Goal: Find specific page/section: Find specific page/section

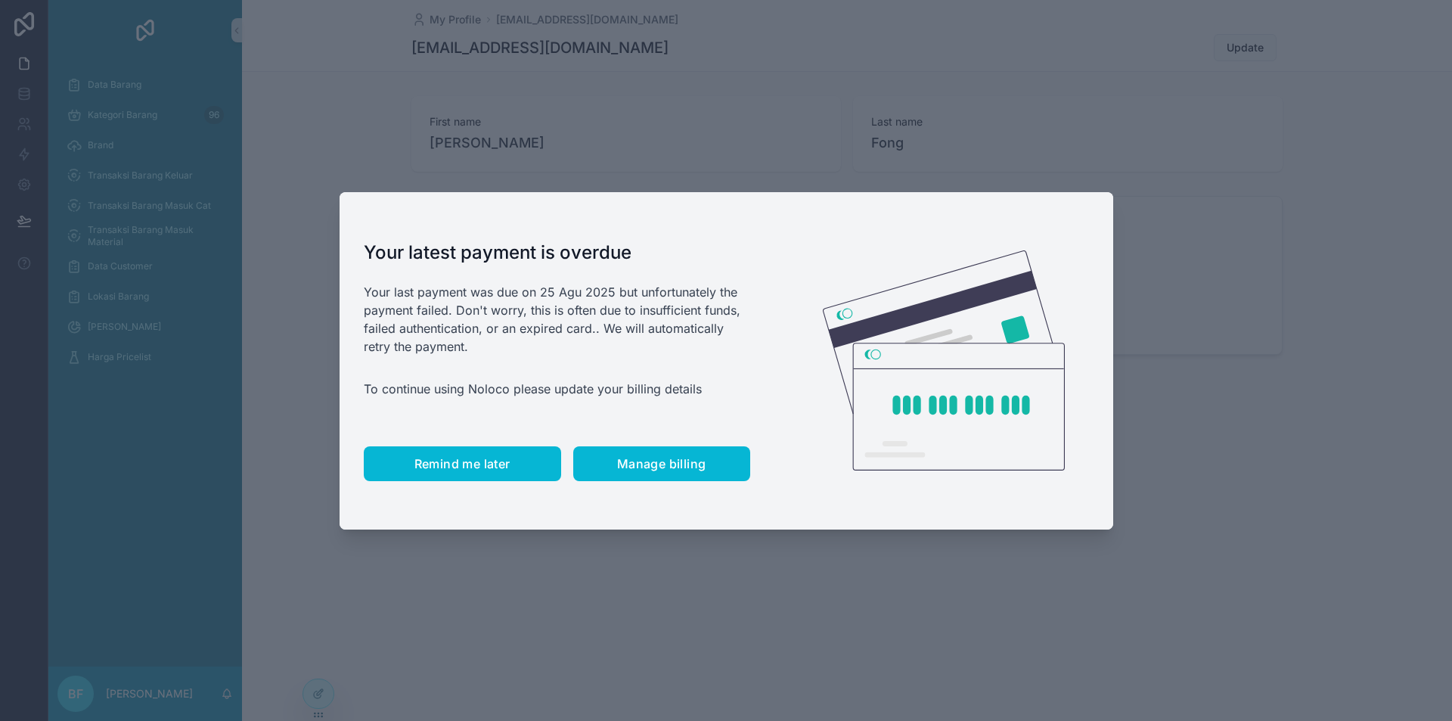
click at [460, 459] on span "Remind me later" at bounding box center [462, 463] width 96 height 15
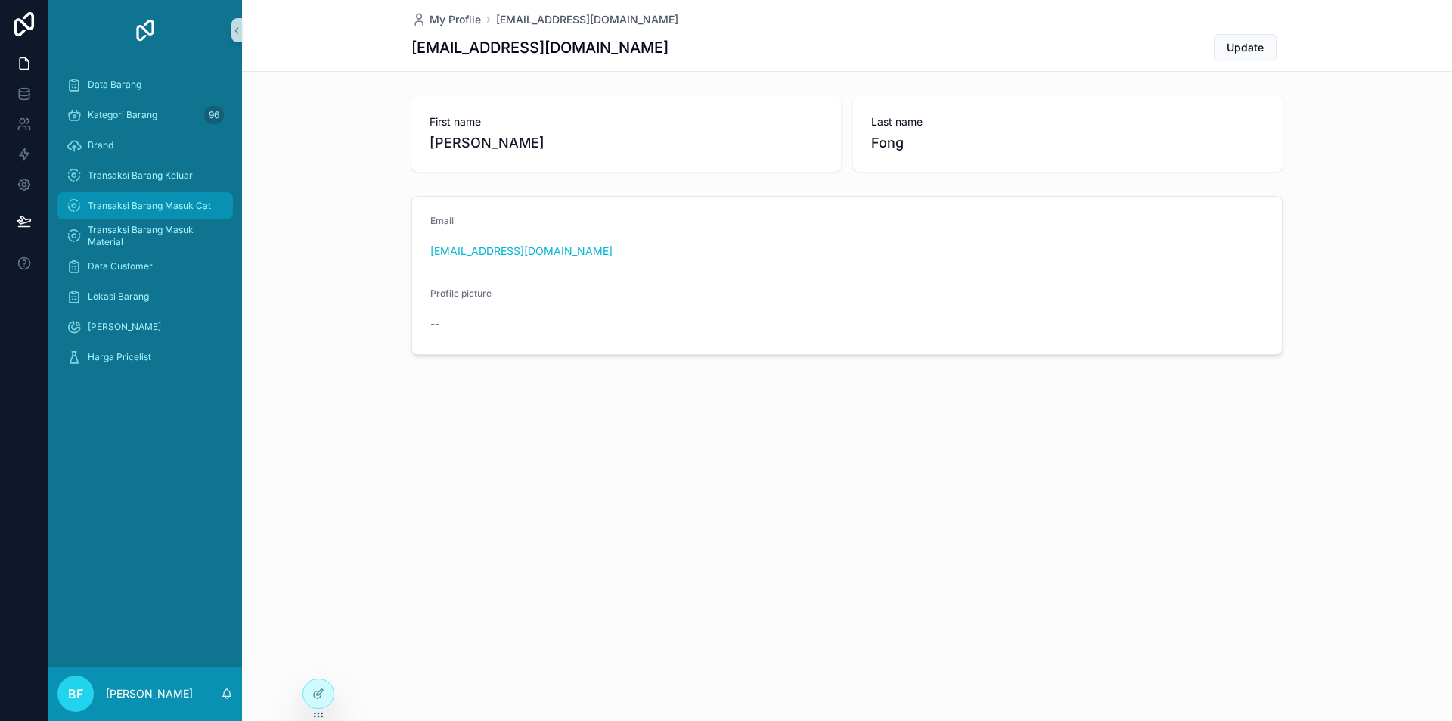
click at [186, 195] on div "Transaksi Barang Masuk Cat" at bounding box center [145, 206] width 157 height 24
